Goal: Task Accomplishment & Management: Complete application form

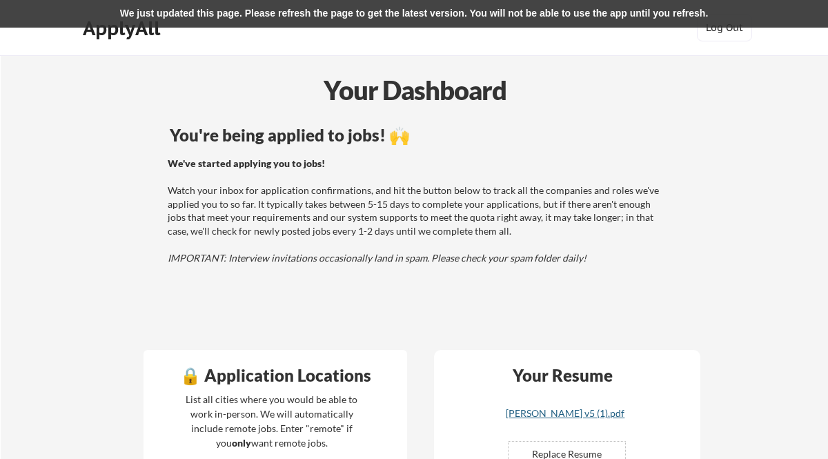
scroll to position [249, 0]
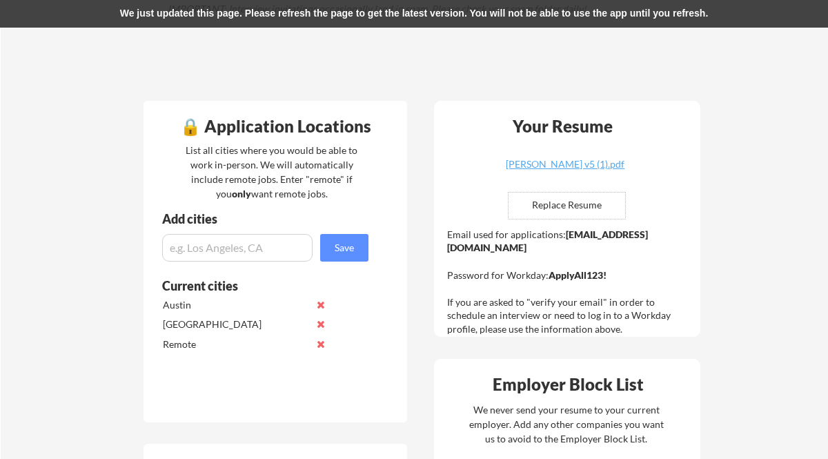
click at [556, 205] on input "file" at bounding box center [567, 206] width 117 height 26
type input "C:\fakepath\[PERSON_NAME] v5 (3).pdf"
click at [577, 205] on input "file" at bounding box center [567, 206] width 117 height 26
type input "C:\fakepath\[PERSON_NAME] v5 (3).pdf"
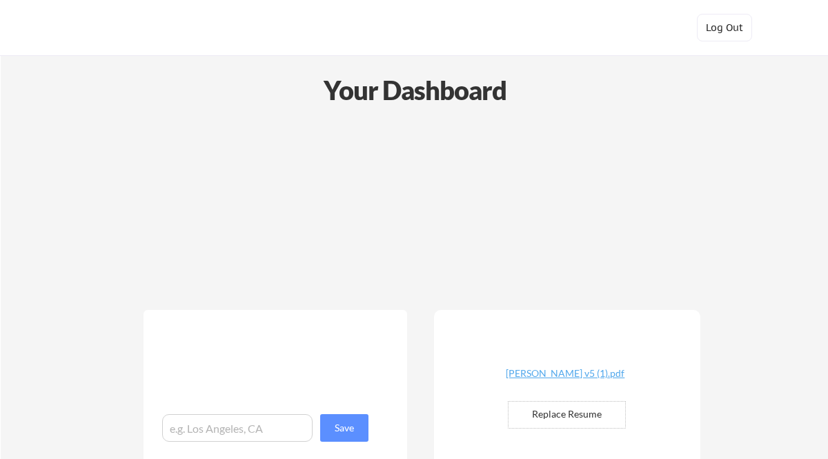
scroll to position [249, 0]
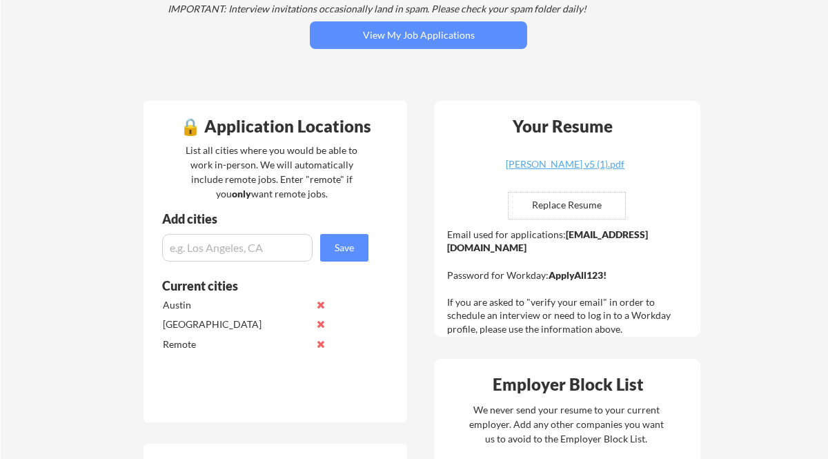
click at [545, 207] on input "file" at bounding box center [567, 206] width 117 height 26
type input "C:\fakepath\[PERSON_NAME] v5 (3).pdf"
click at [591, 206] on input "file" at bounding box center [567, 206] width 117 height 26
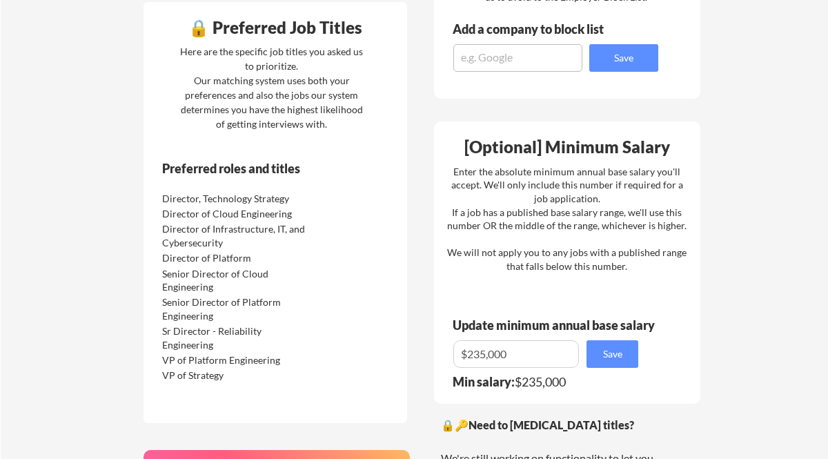
scroll to position [698, 0]
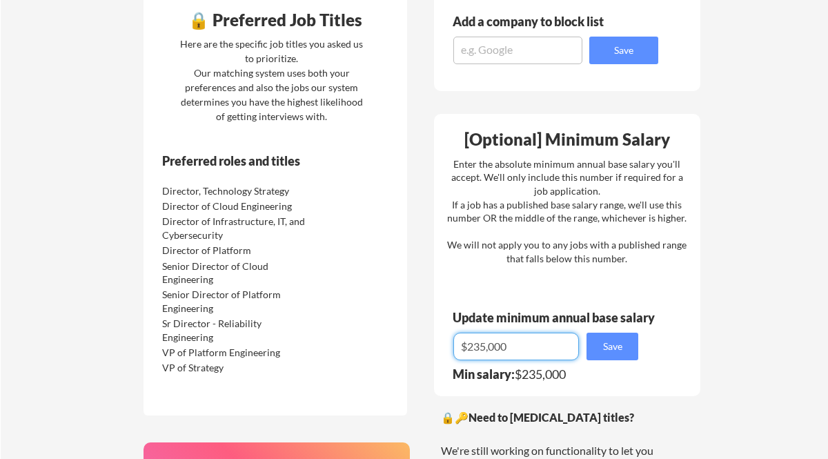
click at [482, 345] on input "input" at bounding box center [516, 347] width 126 height 28
type input "$215,000"
click at [615, 337] on button "Save" at bounding box center [613, 347] width 52 height 28
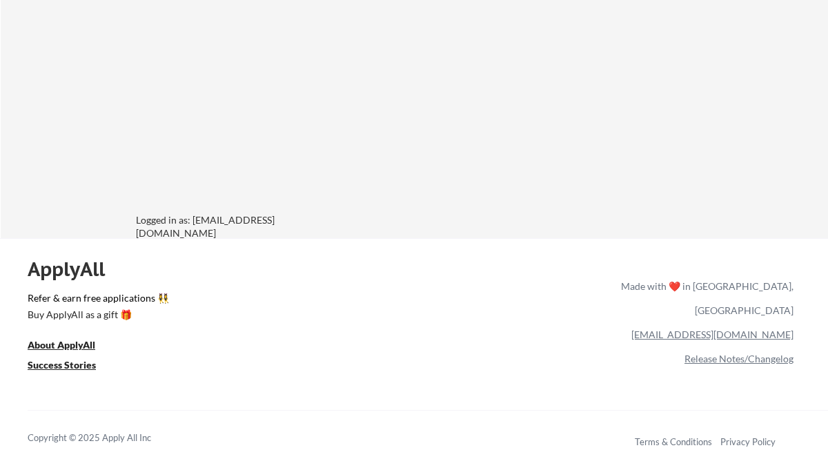
scroll to position [0, 0]
